Goal: Task Accomplishment & Management: Use online tool/utility

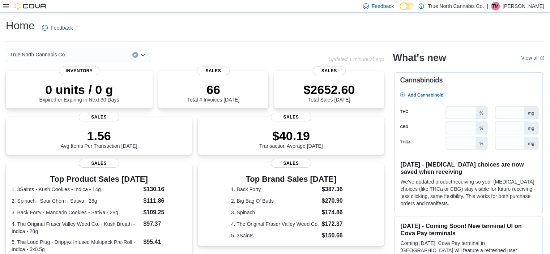
click at [3, 9] on div "Feedback Dark Mode True North Cannabis Co. | TM Tarryn Marr" at bounding box center [275, 6] width 550 height 13
click at [3, 7] on icon at bounding box center [6, 6] width 6 height 6
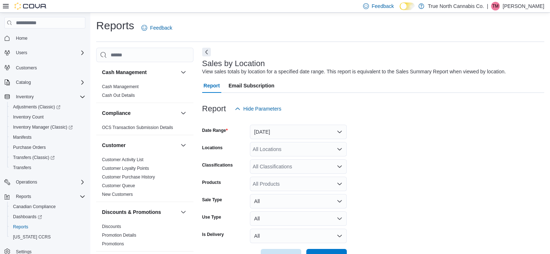
scroll to position [17, 0]
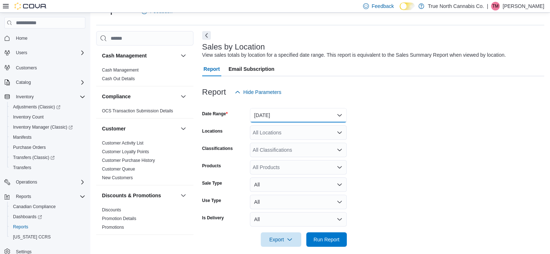
click at [277, 111] on button "Yesterday" at bounding box center [298, 115] width 97 height 14
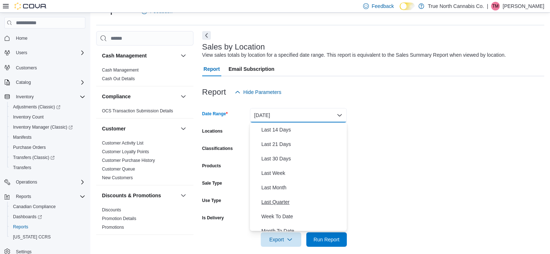
scroll to position [108, 0]
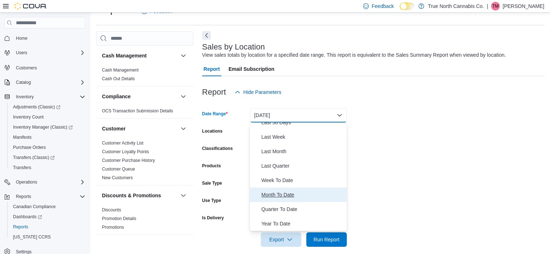
click at [281, 198] on span "Month To Date" at bounding box center [302, 194] width 82 height 9
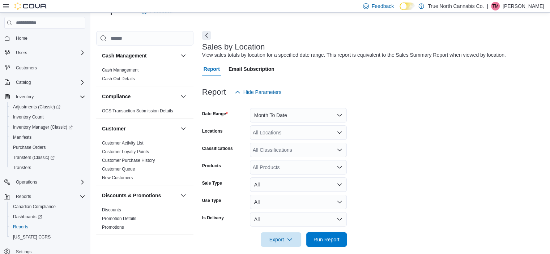
click at [392, 206] on form "Date Range Month To Date Locations All Locations Classifications All Classifica…" at bounding box center [373, 172] width 342 height 147
click at [330, 236] on span "Run Report" at bounding box center [326, 239] width 32 height 14
click at [6, 5] on icon at bounding box center [6, 6] width 6 height 6
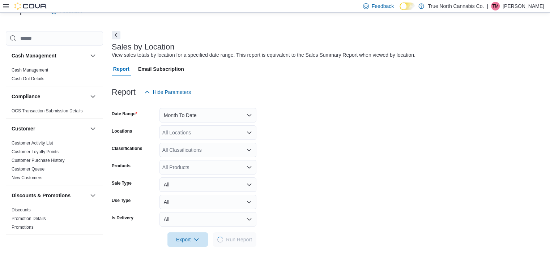
click at [116, 36] on button "Next" at bounding box center [116, 35] width 9 height 9
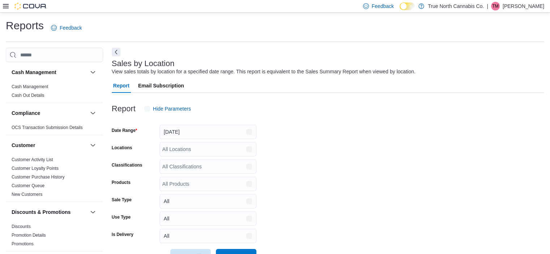
scroll to position [17, 0]
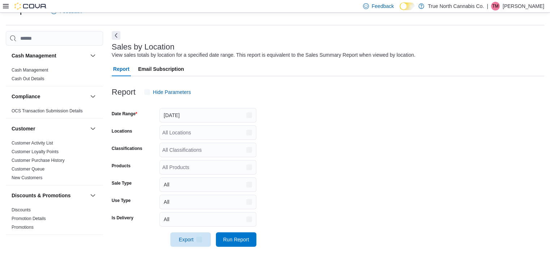
click at [480, 6] on p "True North Cannabis Co." at bounding box center [456, 6] width 56 height 9
click at [425, 24] on span "# 226080" at bounding box center [416, 22] width 24 height 9
click at [460, 102] on div at bounding box center [328, 103] width 432 height 9
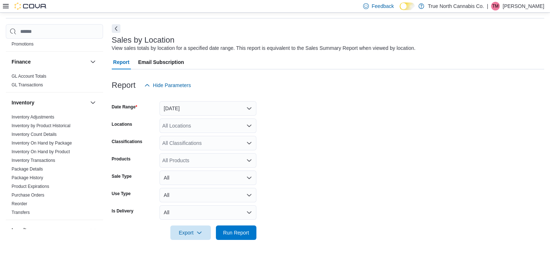
scroll to position [181, 0]
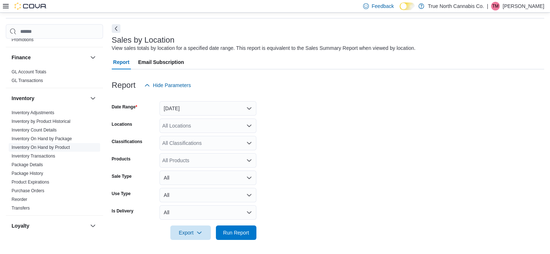
click at [40, 145] on link "Inventory On Hand by Product" at bounding box center [41, 147] width 58 height 5
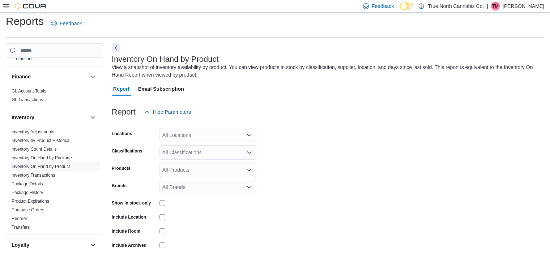
scroll to position [24, 0]
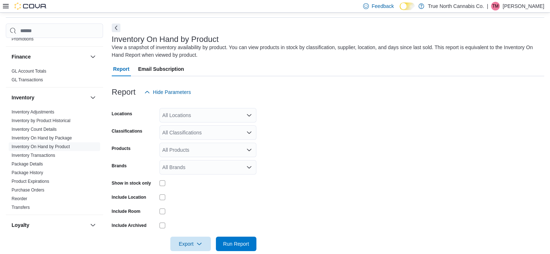
click at [218, 120] on div "All Locations" at bounding box center [207, 115] width 97 height 14
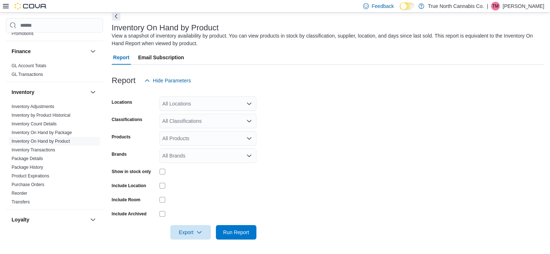
click at [360, 134] on form "Locations All Locations Classifications All Classifications Products All Produc…" at bounding box center [328, 164] width 432 height 152
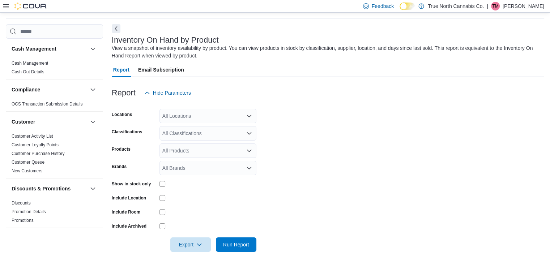
scroll to position [24, 0]
click at [541, 9] on p "Tarryn Marr" at bounding box center [523, 6] width 42 height 9
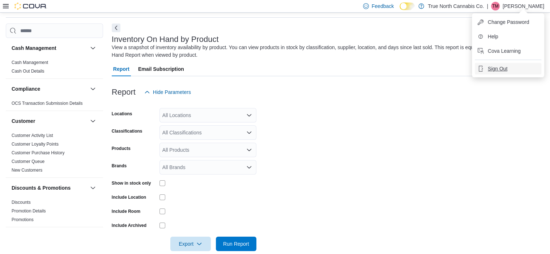
click at [500, 72] on span "Sign Out" at bounding box center [498, 68] width 20 height 7
